Goal: Navigation & Orientation: Find specific page/section

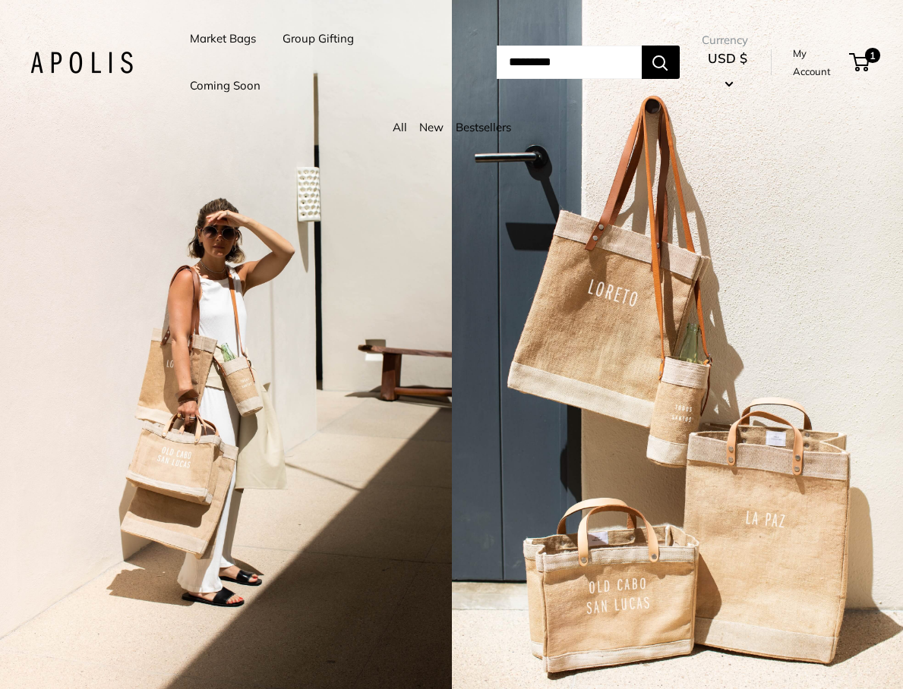
type input "**********"
click at [536, 217] on div "2 / 3" at bounding box center [678, 344] width 452 height 689
click at [201, 39] on link "Market Bags" at bounding box center [223, 38] width 66 height 21
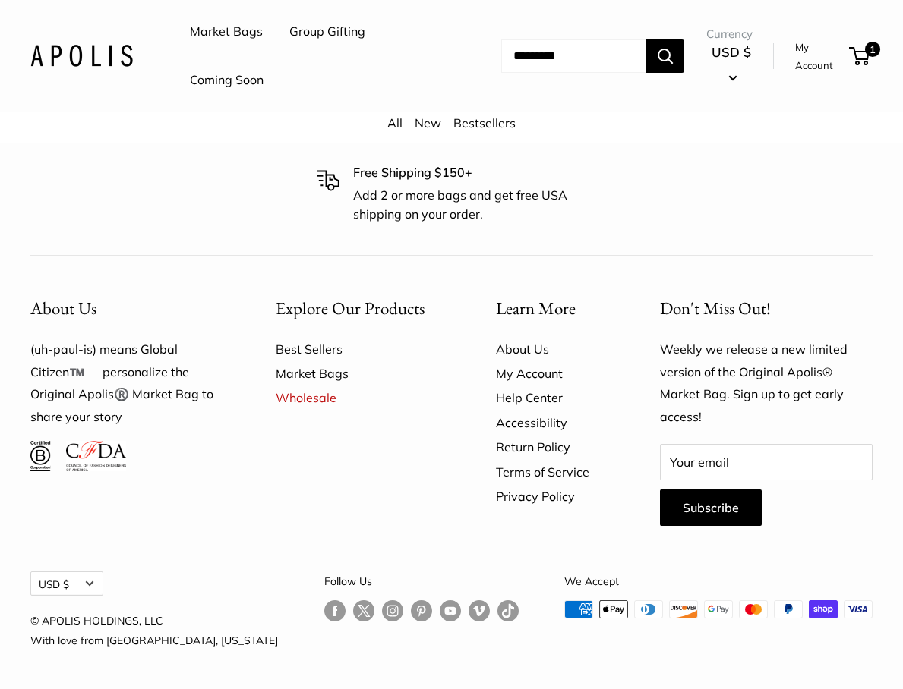
scroll to position [3831, 0]
click at [525, 352] on link "About Us" at bounding box center [551, 349] width 111 height 24
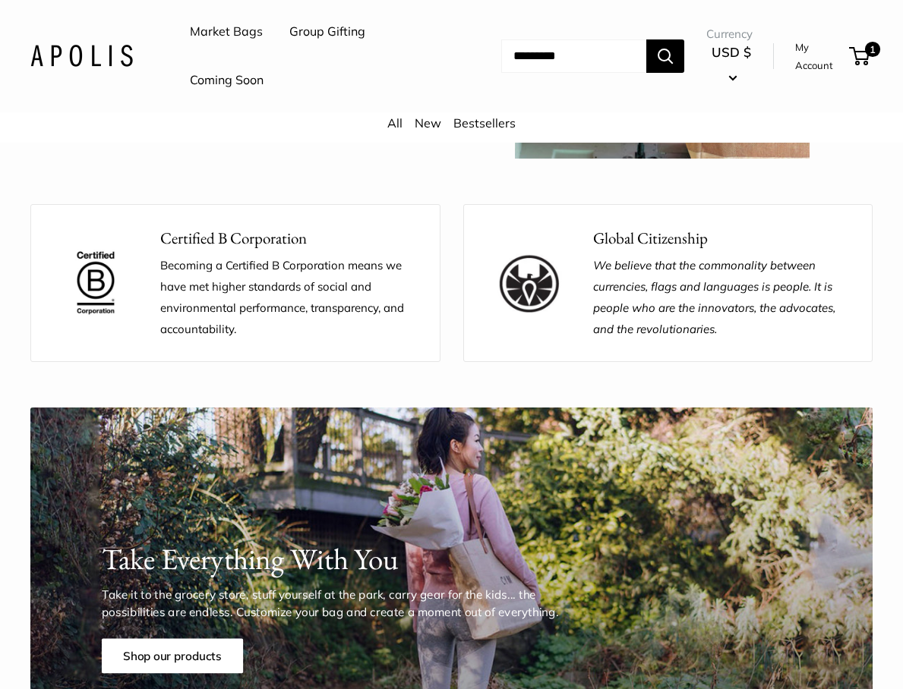
scroll to position [1989, 0]
